Goal: Information Seeking & Learning: Find specific page/section

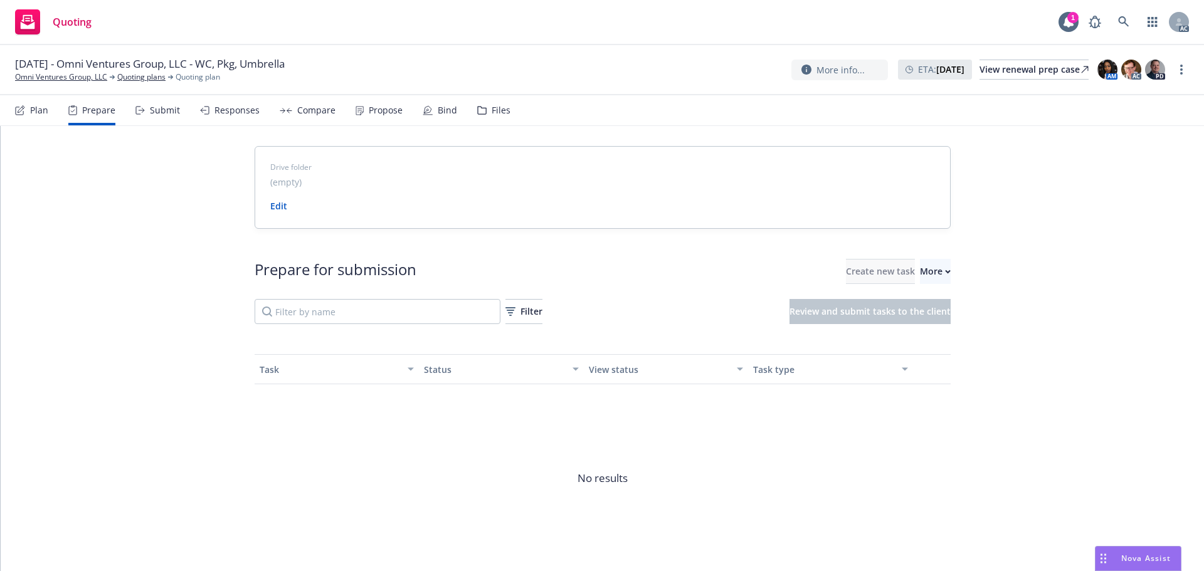
drag, startPoint x: 0, startPoint y: 0, endPoint x: 928, endPoint y: 332, distance: 985.4
click at [928, 332] on span "Go to Indio account" at bounding box center [930, 329] width 112 height 12
click at [70, 83] on div "10/01/25 - Omni Ventures Group, LLC - WC, Pkg, Umbrella Omni Ventures Group, LL…" at bounding box center [602, 70] width 1204 height 50
click at [70, 77] on link "Omni Ventures Group, LLC" at bounding box center [61, 77] width 92 height 11
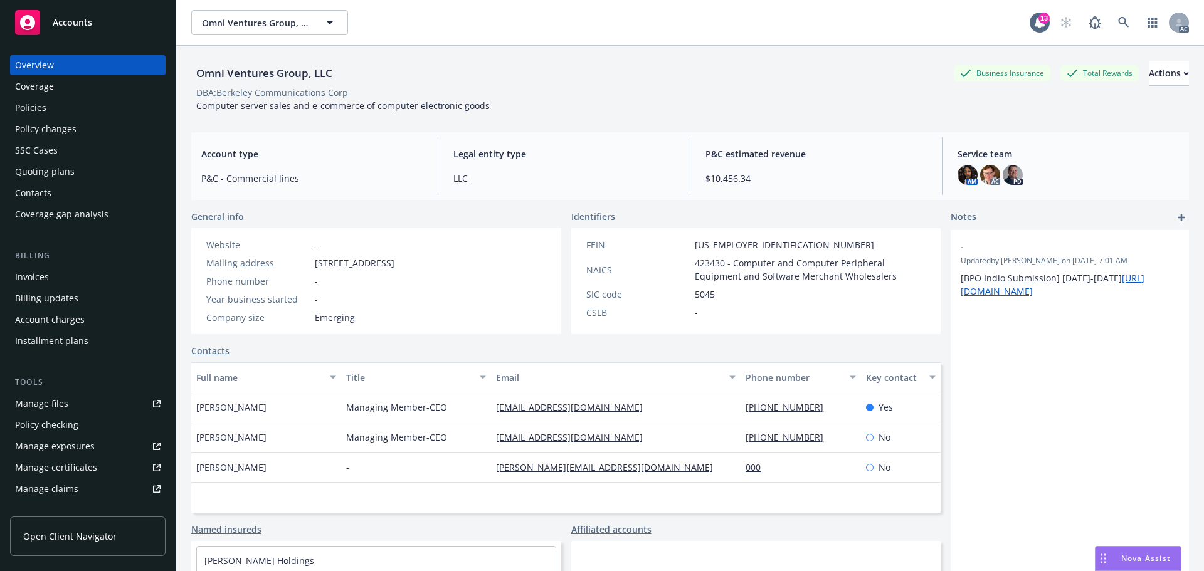
click at [46, 106] on div "Policies" at bounding box center [88, 108] width 146 height 20
click at [66, 110] on div "Policies" at bounding box center [88, 108] width 146 height 20
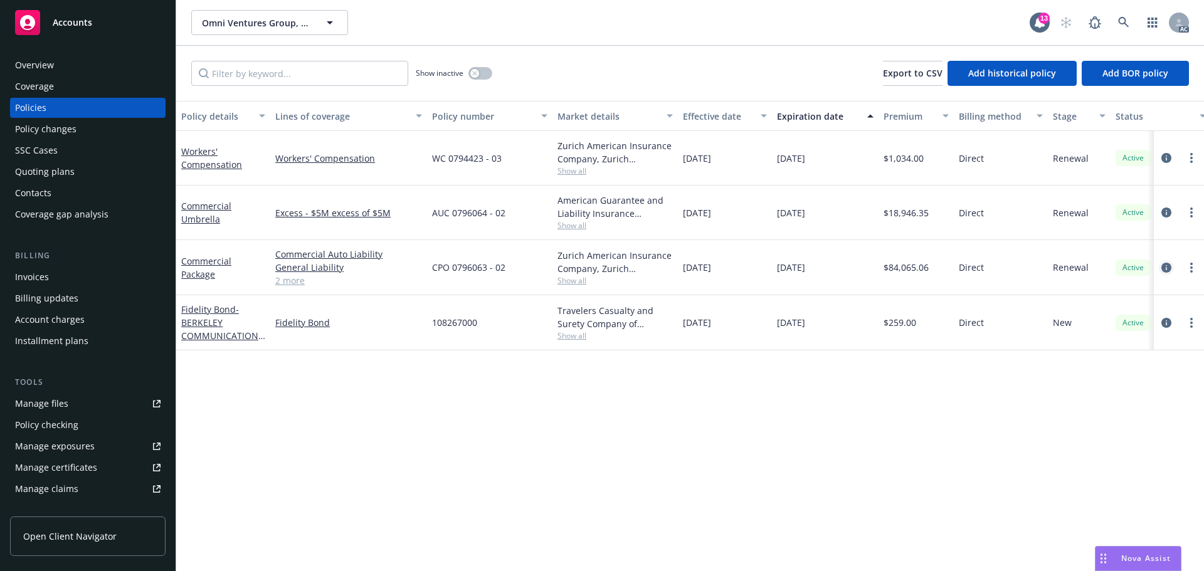
click at [1164, 272] on icon "circleInformation" at bounding box center [1167, 268] width 10 height 10
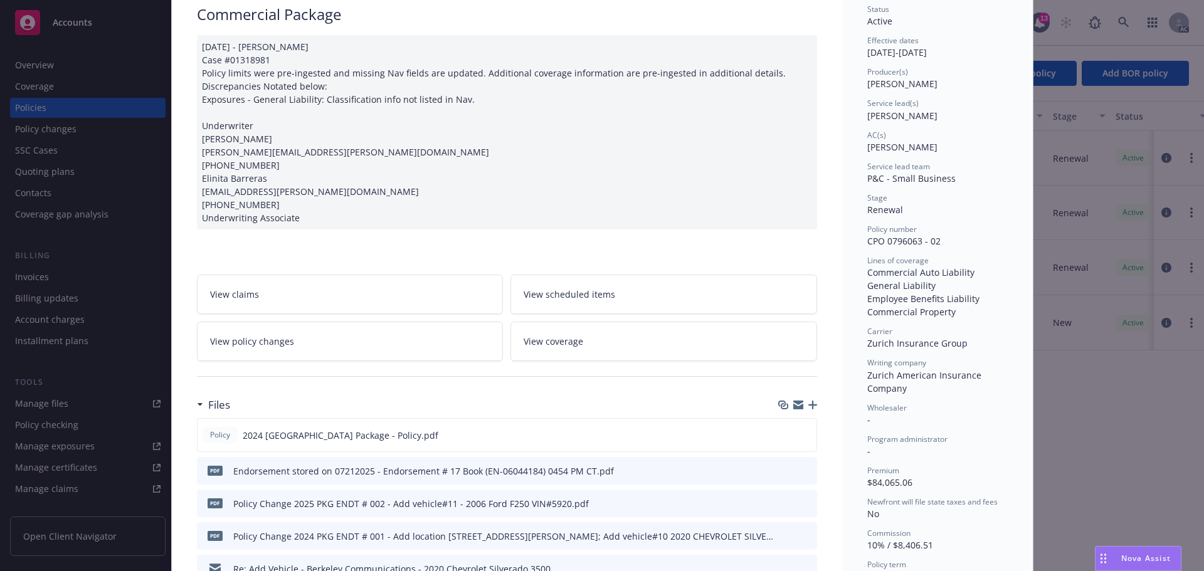
scroll to position [188, 0]
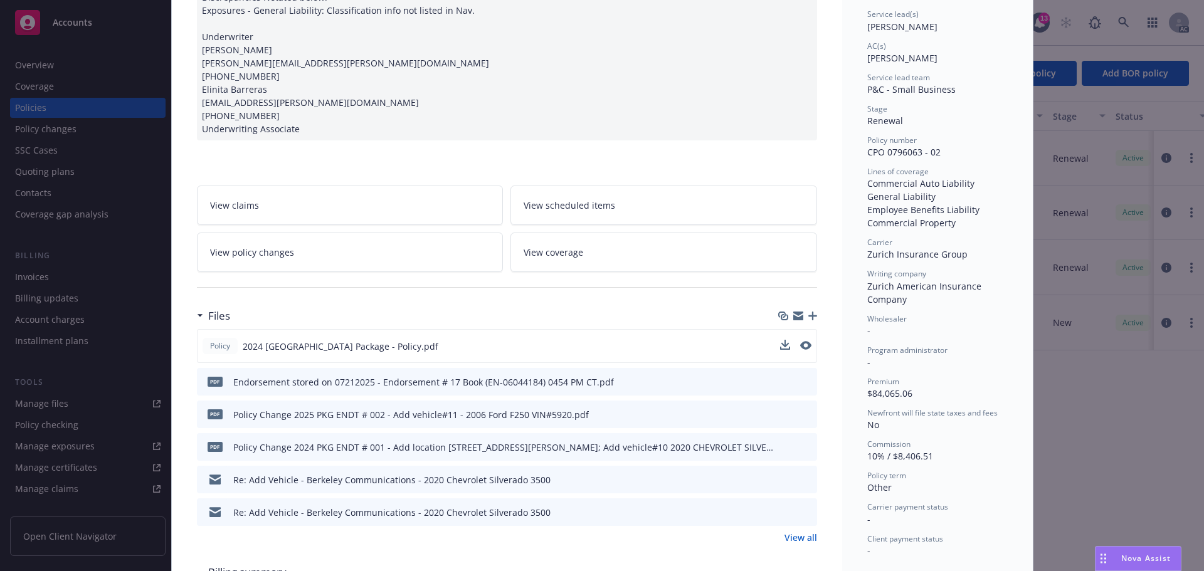
click at [803, 352] on button at bounding box center [805, 346] width 11 height 13
click at [805, 346] on icon "preview file" at bounding box center [804, 345] width 11 height 9
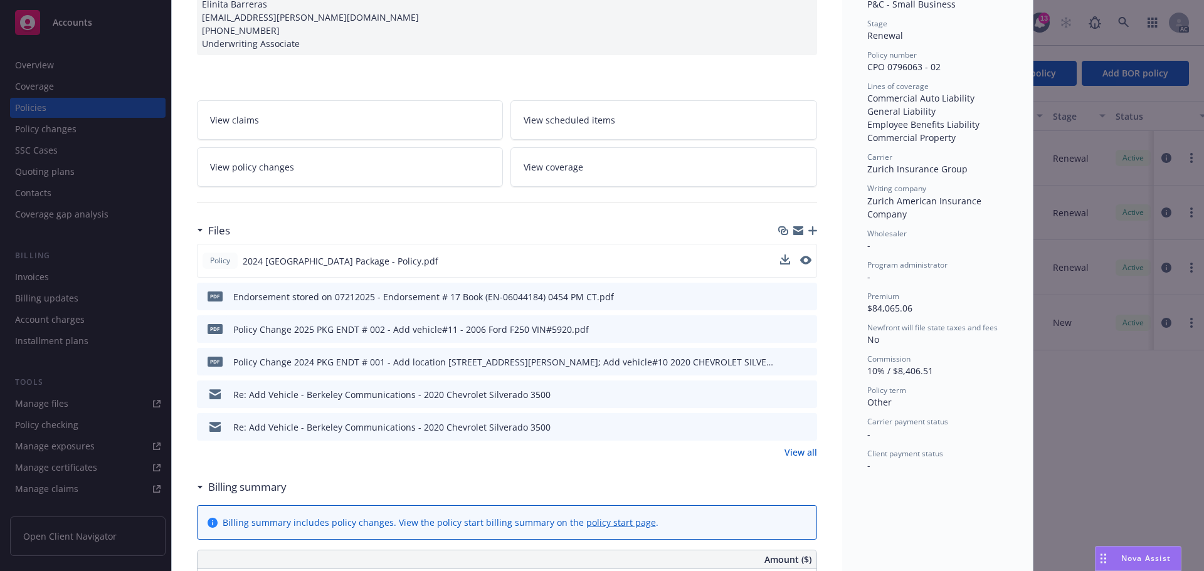
scroll to position [314, 0]
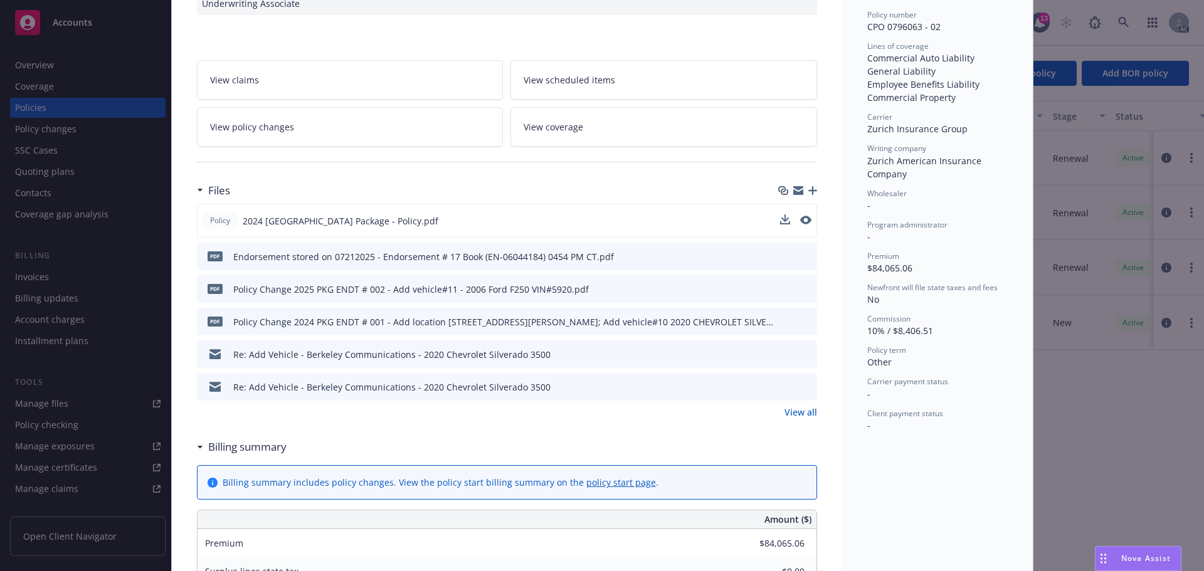
click at [803, 414] on link "View all" at bounding box center [801, 412] width 33 height 13
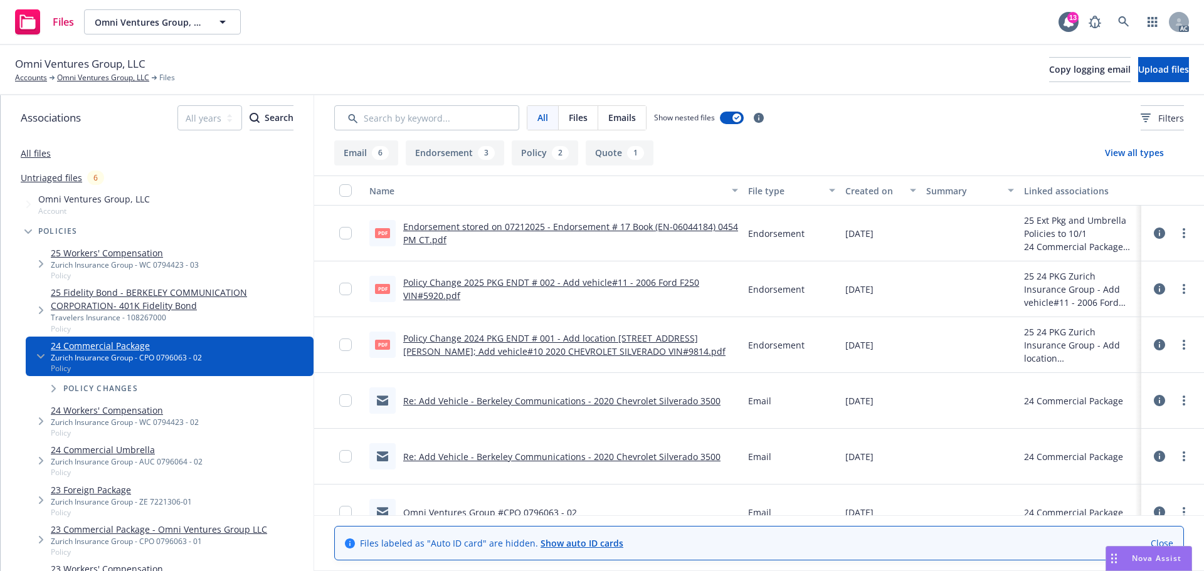
click at [544, 347] on link "Policy Change 2024 PKG ENDT # 001 - Add location 316 MATHEW STREET; Add vehicle…" at bounding box center [564, 344] width 322 height 25
click at [498, 289] on div "Policy Change 2025 PKG ENDT # 002 - Add vehicle#11 - 2006 Ford F250 VIN#5920.pdf" at bounding box center [570, 289] width 335 height 26
click at [498, 284] on link "Policy Change 2025 PKG ENDT # 002 - Add vehicle#11 - 2006 Ford F250 VIN#5920.pdf" at bounding box center [551, 289] width 296 height 25
click at [484, 228] on link "Endorsement stored on 07212025 - Endorsement # 17 Book (EN-06044184) 0454 PM CT…" at bounding box center [570, 233] width 335 height 25
click at [83, 72] on span "Omni Ventures Group, LLC" at bounding box center [80, 64] width 130 height 16
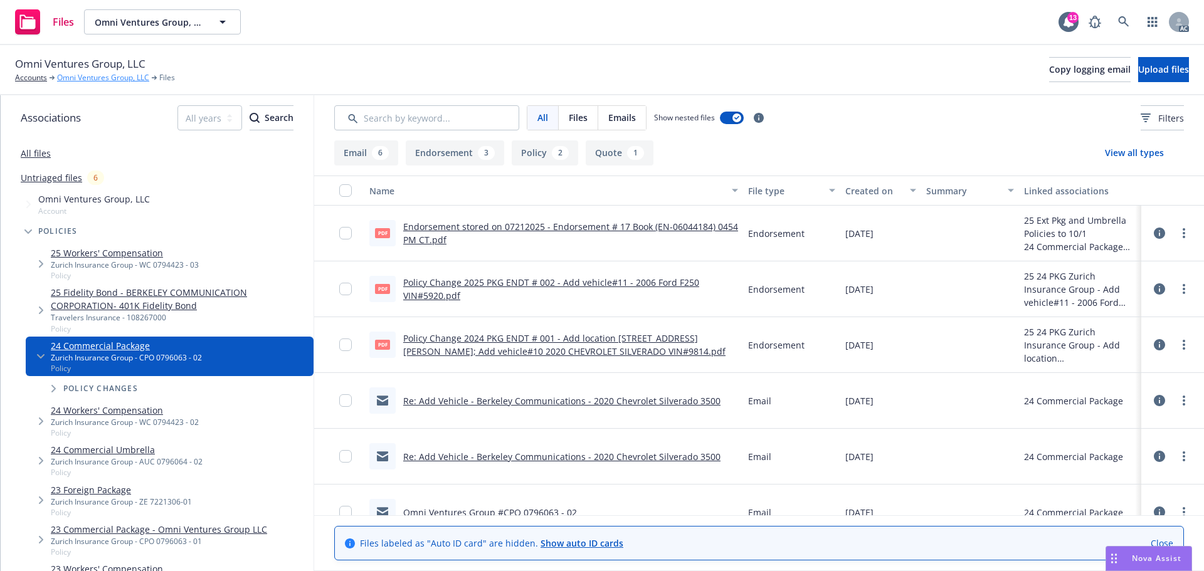
click at [112, 82] on link "Omni Ventures Group, LLC" at bounding box center [103, 77] width 92 height 11
